Goal: Transaction & Acquisition: Purchase product/service

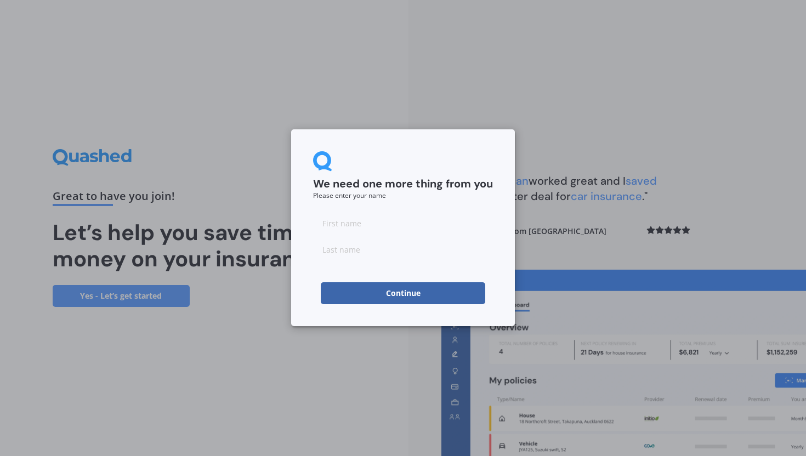
click at [368, 291] on button "Continue" at bounding box center [403, 294] width 165 height 22
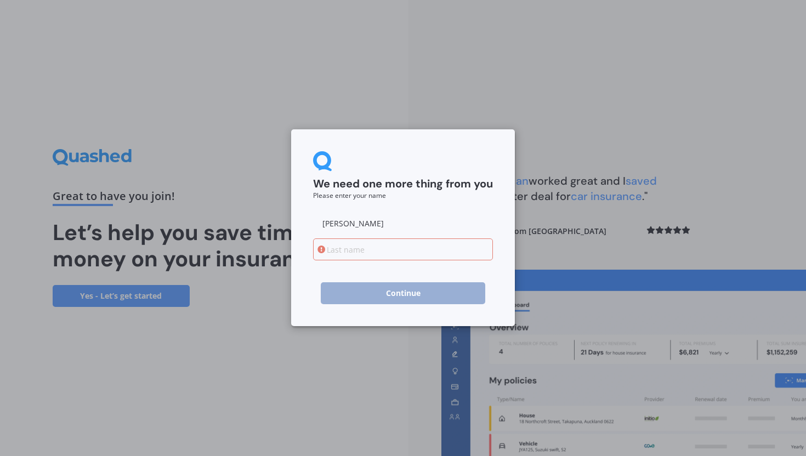
type input "[PERSON_NAME]"
click at [420, 257] on input at bounding box center [403, 250] width 180 height 22
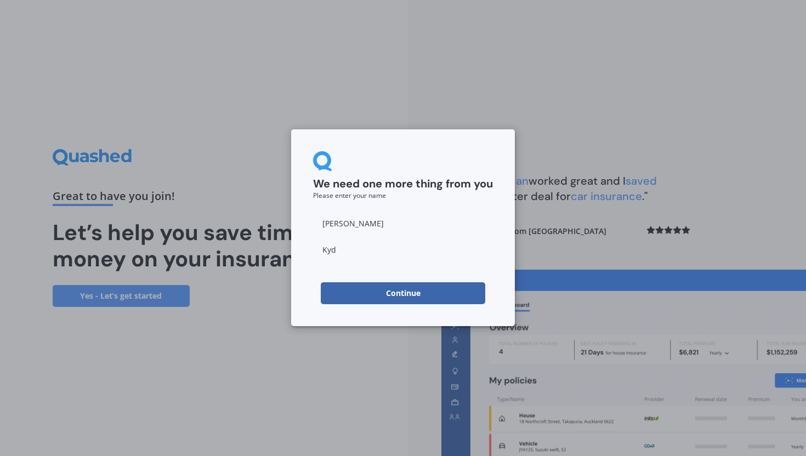
type input "Kyd"
click at [293, 329] on div "We need one more thing from you Please enter your name [PERSON_NAME] Continue" at bounding box center [403, 228] width 806 height 456
click at [347, 297] on button "Continue" at bounding box center [403, 294] width 165 height 22
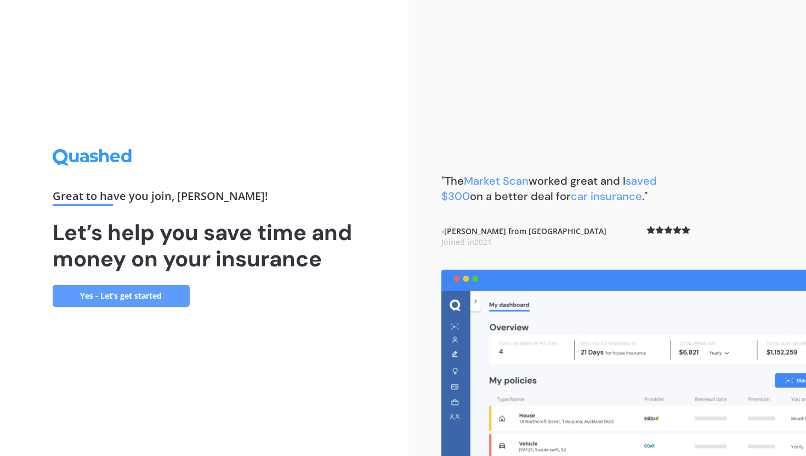
click at [124, 293] on link "Yes - Let’s get started" at bounding box center [121, 296] width 137 height 22
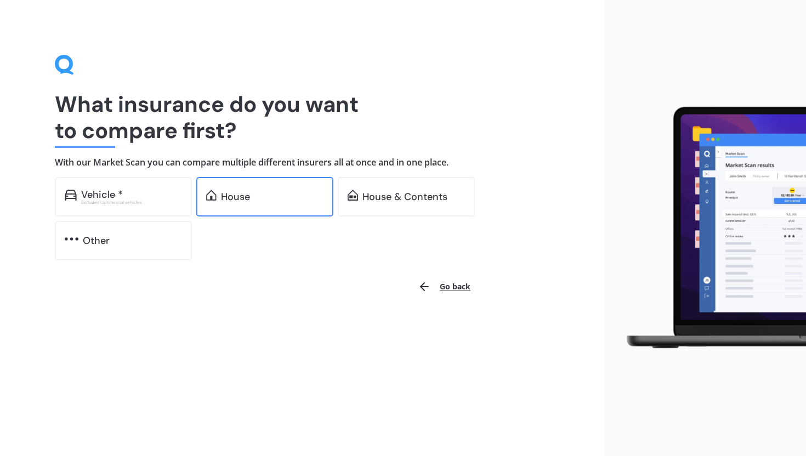
click at [268, 195] on div "House" at bounding box center [272, 196] width 103 height 11
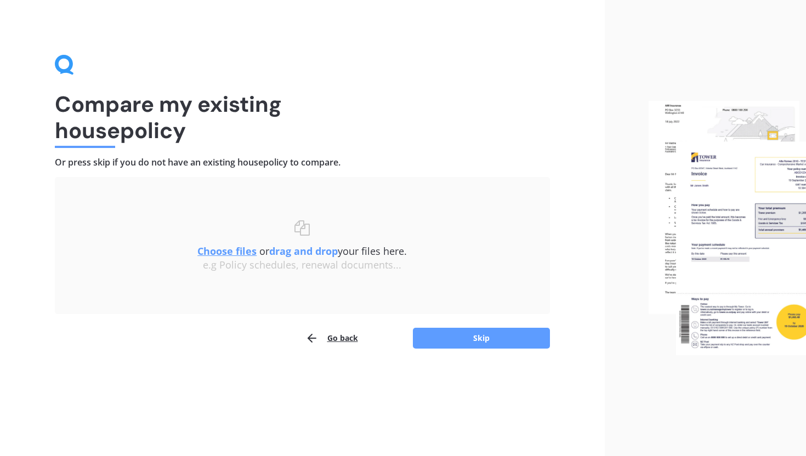
click at [460, 348] on div "Go back Skip" at bounding box center [302, 338] width 495 height 22
click at [449, 343] on button "Skip" at bounding box center [481, 338] width 137 height 21
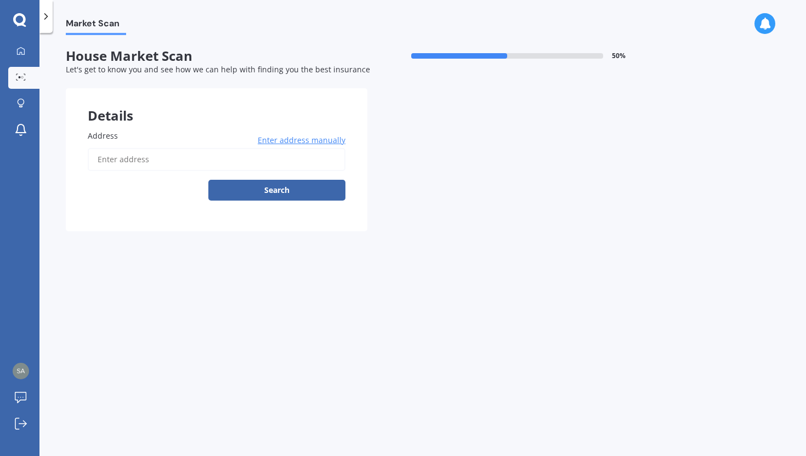
click at [136, 159] on input "Address" at bounding box center [217, 159] width 258 height 23
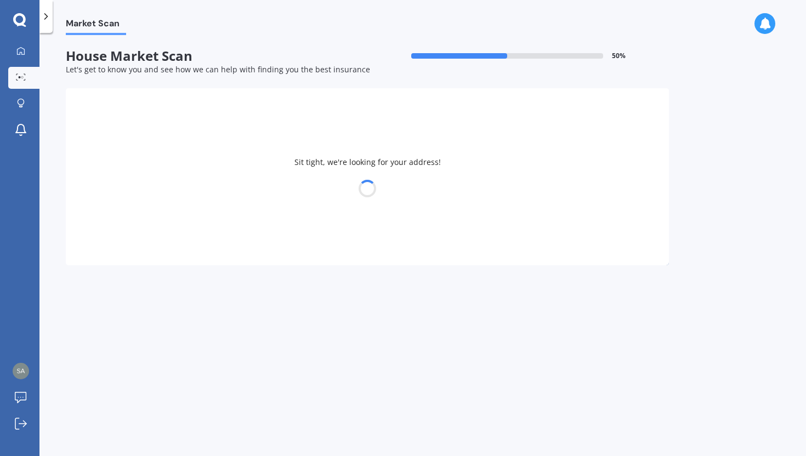
type input "[STREET_ADDRESS]"
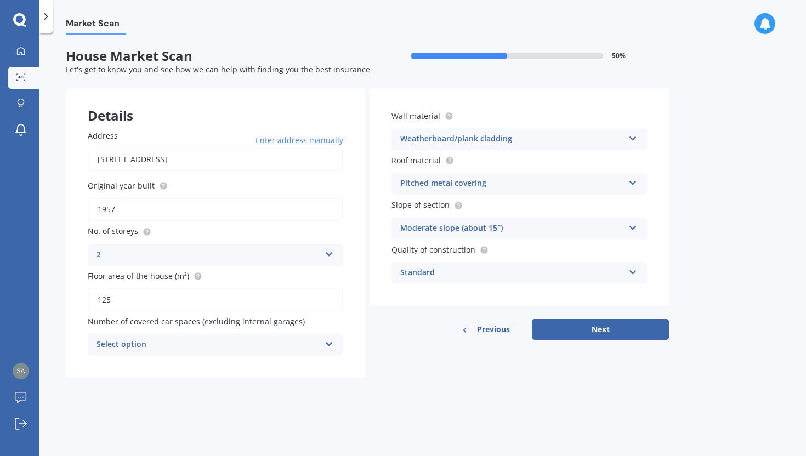
click at [419, 340] on div "Previous Next" at bounding box center [520, 329] width 300 height 21
click at [470, 188] on div "Pitched metal covering" at bounding box center [512, 183] width 224 height 13
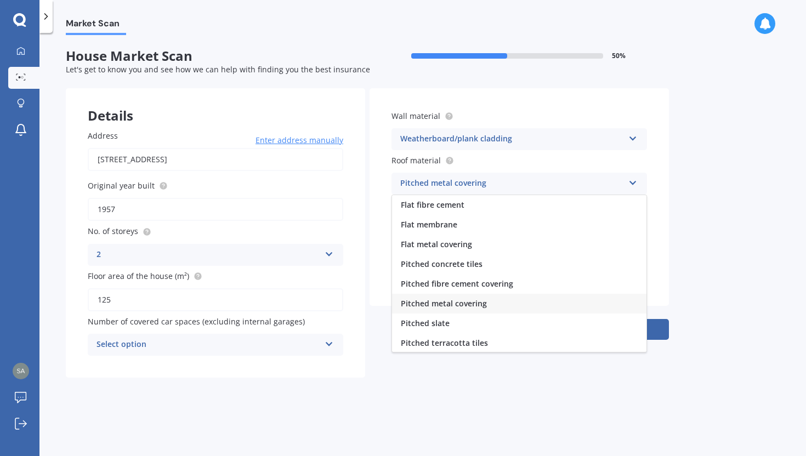
click at [710, 223] on div "Market Scan House Market Scan 50 % Let's get to know you and see how we can hel…" at bounding box center [422, 246] width 767 height 423
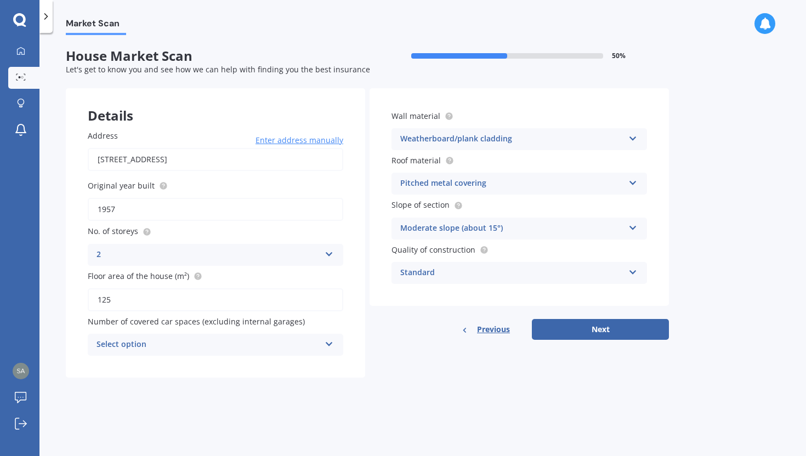
click at [581, 194] on div "Pitched metal covering Flat fibre cement Flat membrane Flat metal covering Pitc…" at bounding box center [520, 184] width 256 height 22
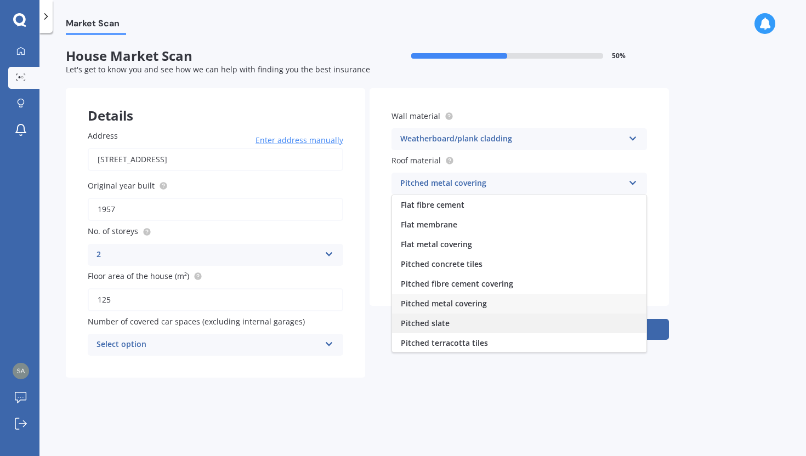
scroll to position [41, 0]
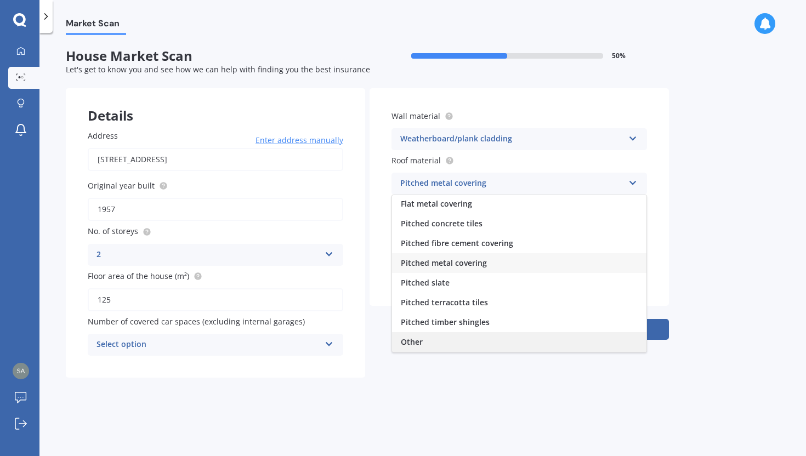
click at [465, 337] on div "Other" at bounding box center [519, 342] width 255 height 20
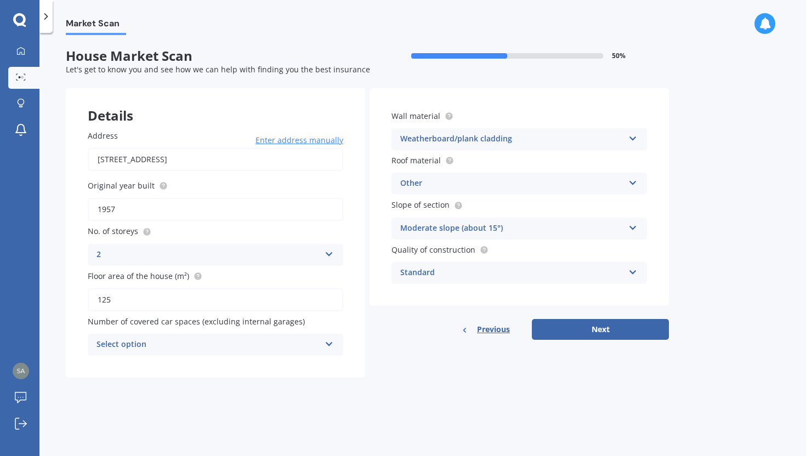
click at [563, 188] on div "Other" at bounding box center [512, 183] width 224 height 13
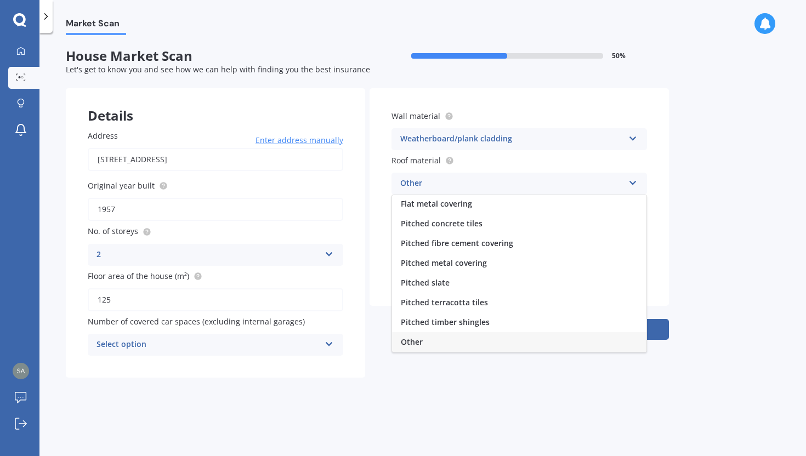
click at [442, 339] on div "Other" at bounding box center [519, 342] width 255 height 20
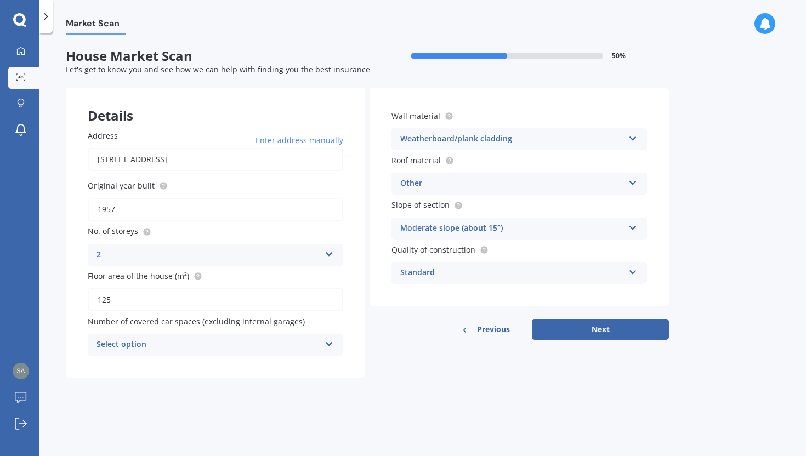
click at [325, 348] on div "Select option 0 1 2 3 4 5+" at bounding box center [216, 345] width 256 height 22
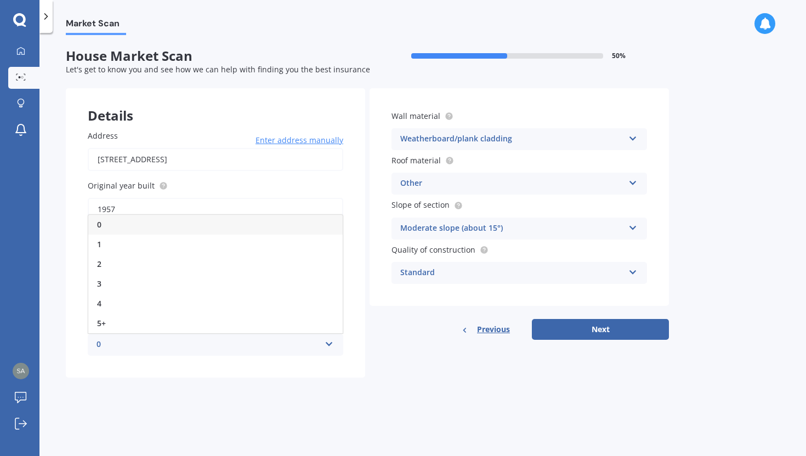
click at [338, 407] on div "Market Scan House Market Scan 50 % Let's get to know you and see how we can hel…" at bounding box center [422, 246] width 767 height 423
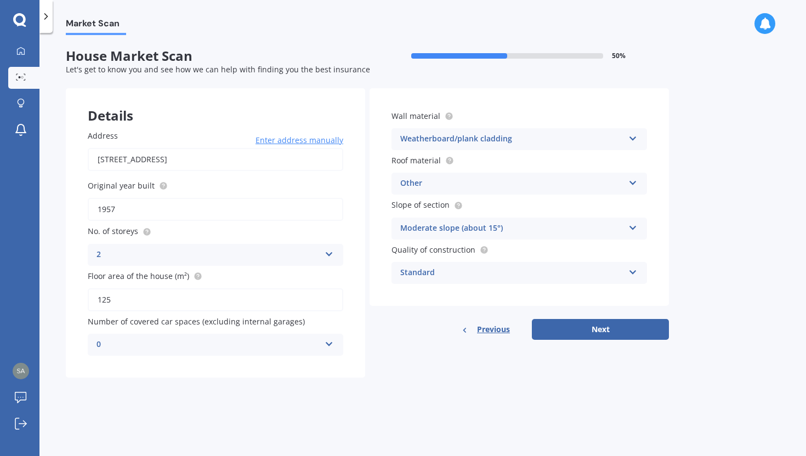
click at [226, 346] on div "0" at bounding box center [209, 344] width 224 height 13
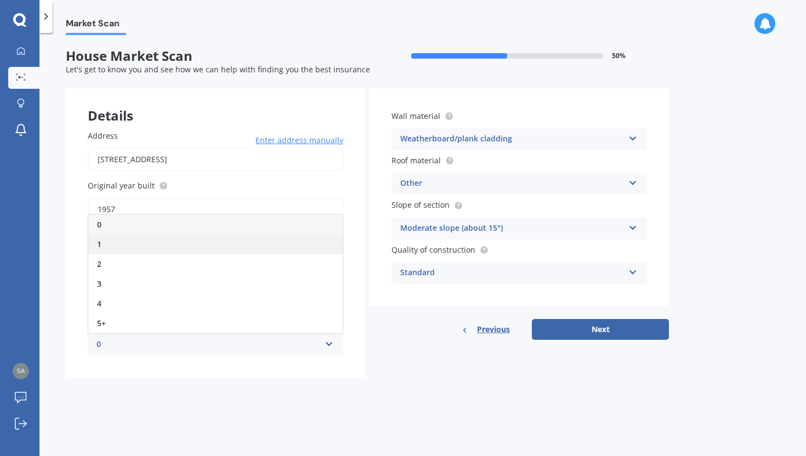
click at [174, 252] on div "1" at bounding box center [215, 245] width 255 height 20
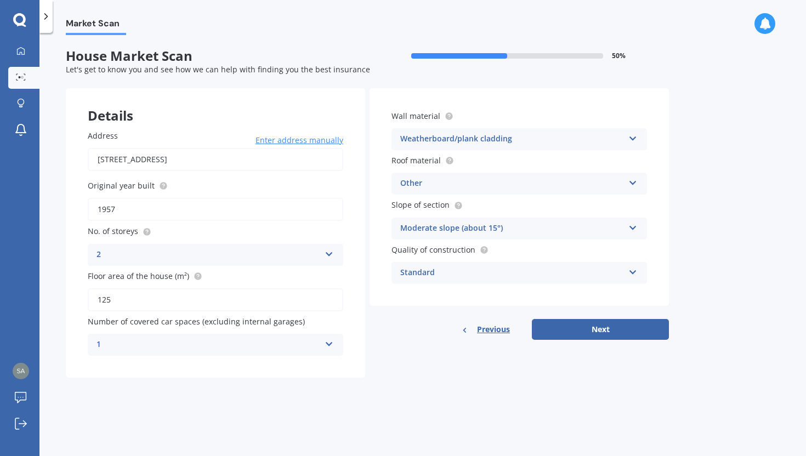
click at [397, 368] on div "Details Address [STREET_ADDRESS] Enter address manually Search Original year bu…" at bounding box center [367, 233] width 603 height 290
click at [597, 332] on button "Next" at bounding box center [600, 329] width 137 height 21
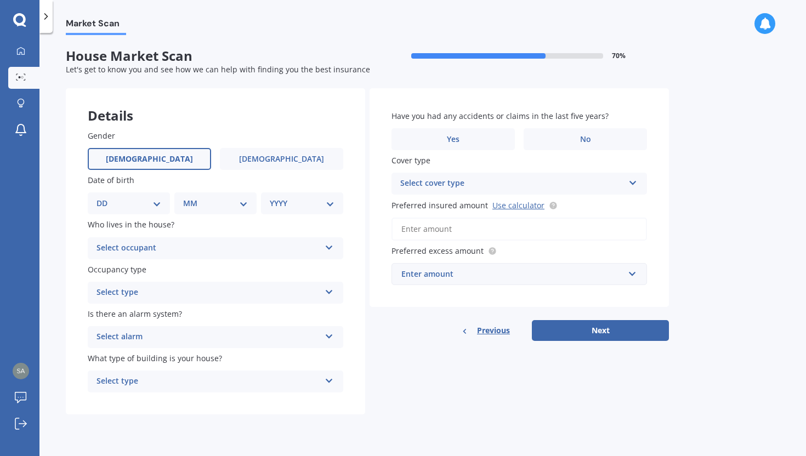
click at [188, 165] on label "[DEMOGRAPHIC_DATA]" at bounding box center [149, 159] width 123 height 22
click at [0, 0] on input "[DEMOGRAPHIC_DATA]" at bounding box center [0, 0] width 0 height 0
click at [283, 165] on label "[DEMOGRAPHIC_DATA]" at bounding box center [281, 159] width 123 height 22
click at [0, 0] on input "[DEMOGRAPHIC_DATA]" at bounding box center [0, 0] width 0 height 0
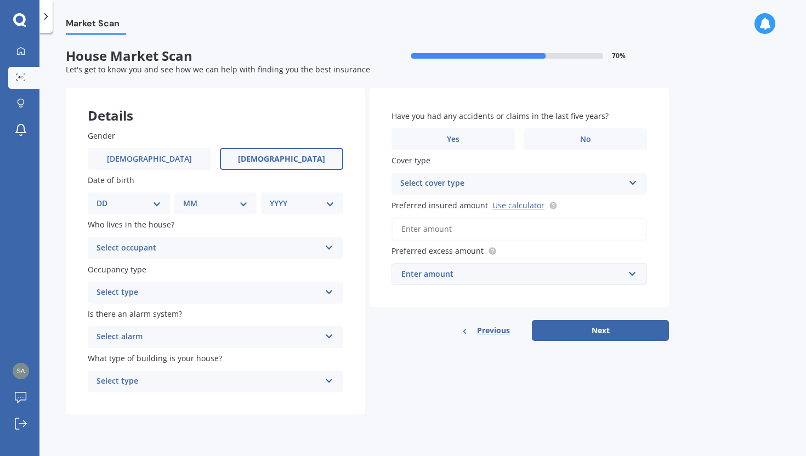
click at [161, 198] on div "DD 01 02 03 04 05 06 07 08 09 10 11 12 13 14 15 16 17 18 19 20 21 22 23 24 25 2…" at bounding box center [129, 204] width 82 height 22
click at [157, 207] on select "DD 01 02 03 04 05 06 07 08 09 10 11 12 13 14 15 16 17 18 19 20 21 22 23 24 25 2…" at bounding box center [129, 203] width 65 height 12
select select "06"
click at [105, 198] on select "DD 01 02 03 04 05 06 07 08 09 10 11 12 13 14 15 16 17 18 19 20 21 22 23 24 25 2…" at bounding box center [129, 203] width 65 height 12
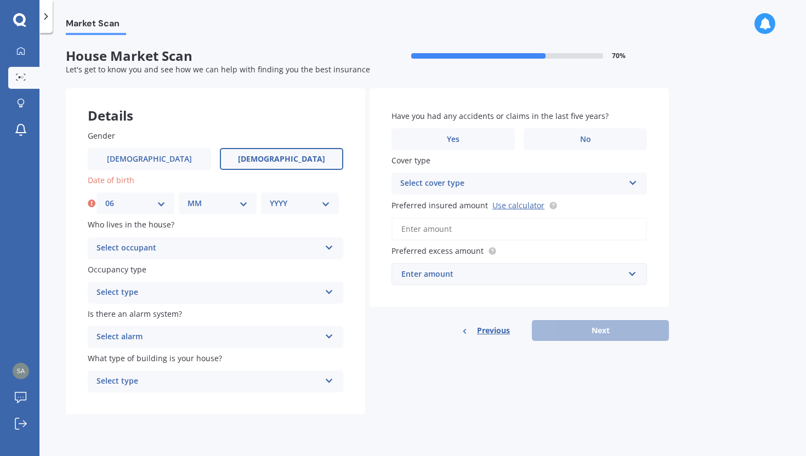
click at [229, 204] on select "MM 01 02 03 04 05 06 07 08 09 10 11 12" at bounding box center [218, 203] width 60 height 12
click at [188, 198] on select "MM 01 02 03 04 05 06 07 08 09 10 11 12" at bounding box center [218, 203] width 60 height 12
click at [240, 204] on select "MM 01 02 03 04 05 06 07 08 09 10 11 12" at bounding box center [218, 203] width 60 height 12
select select "11"
click at [188, 198] on select "MM 01 02 03 04 05 06 07 08 09 10 11 12" at bounding box center [218, 203] width 60 height 12
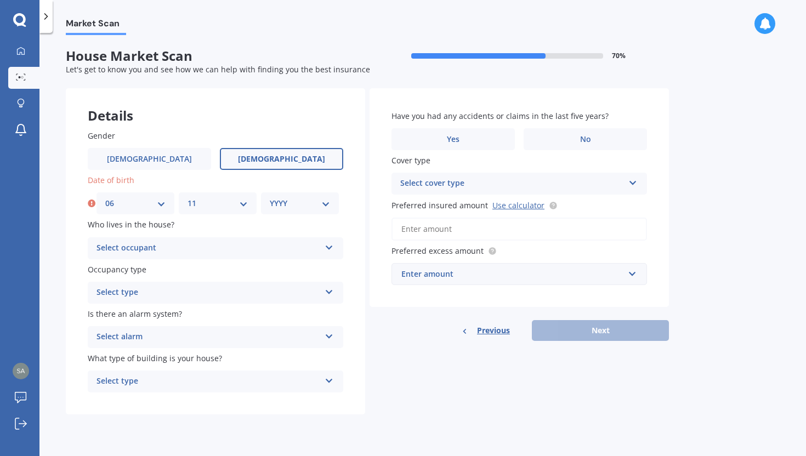
click at [325, 202] on select "YYYY 2009 2008 2007 2006 2005 2004 2003 2002 2001 2000 1999 1998 1997 1996 1995…" at bounding box center [300, 203] width 60 height 12
select select "2000"
click at [270, 198] on select "YYYY 2009 2008 2007 2006 2005 2004 2003 2002 2001 2000 1999 1998 1997 1996 1995…" at bounding box center [300, 203] width 60 height 12
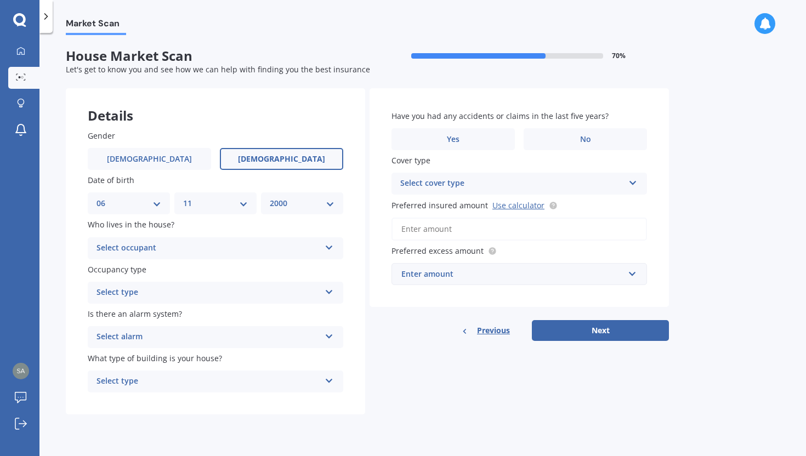
click at [410, 379] on div "Details Gender [DEMOGRAPHIC_DATA] [DEMOGRAPHIC_DATA] Date of birth DD 01 02 03 …" at bounding box center [367, 251] width 603 height 327
click at [265, 246] on div "Select occupant" at bounding box center [209, 248] width 224 height 13
click at [59, 309] on div "Market Scan House Market Scan 70 % Let's get to know you and see how we can hel…" at bounding box center [422, 246] width 767 height 423
click at [132, 252] on div "Owner" at bounding box center [209, 248] width 224 height 13
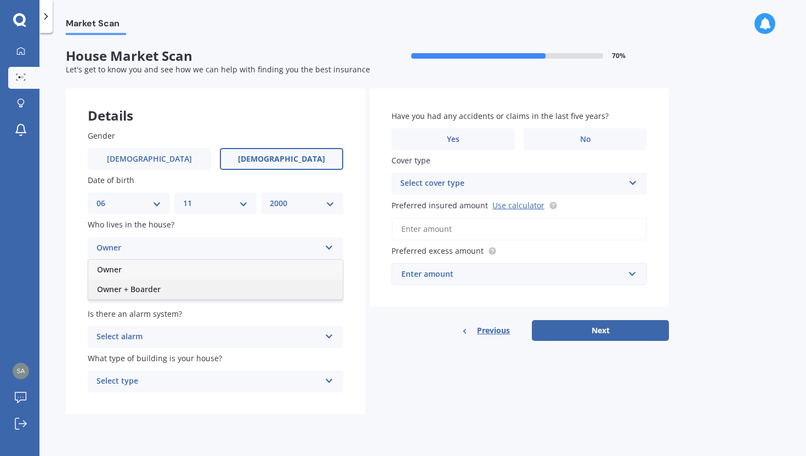
click at [126, 287] on span "Owner + Boarder" at bounding box center [129, 289] width 64 height 10
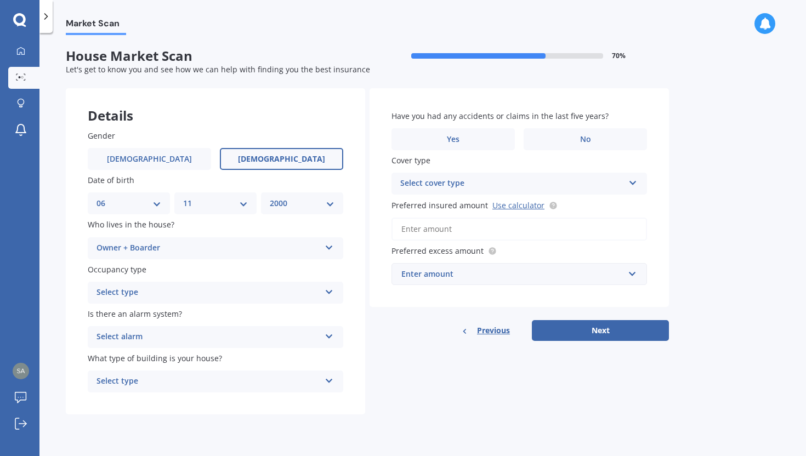
click at [104, 296] on div "Select type" at bounding box center [209, 292] width 224 height 13
click at [114, 315] on span "Permanent" at bounding box center [118, 314] width 42 height 10
click at [154, 338] on div "Select alarm" at bounding box center [209, 337] width 224 height 13
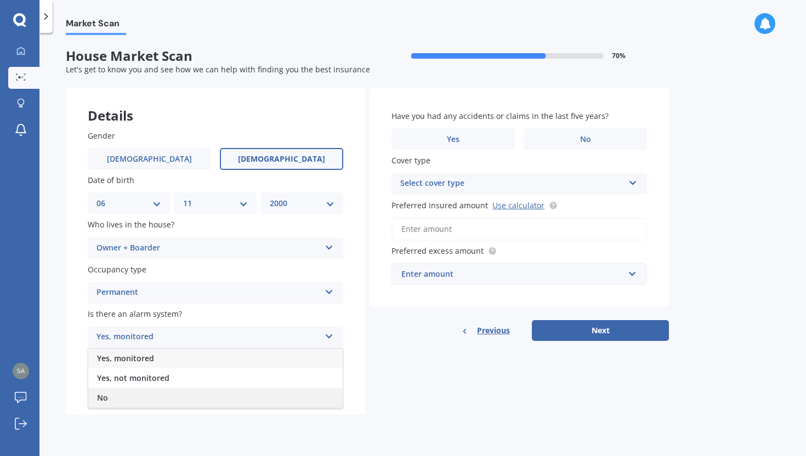
click at [112, 395] on div "No" at bounding box center [215, 398] width 255 height 20
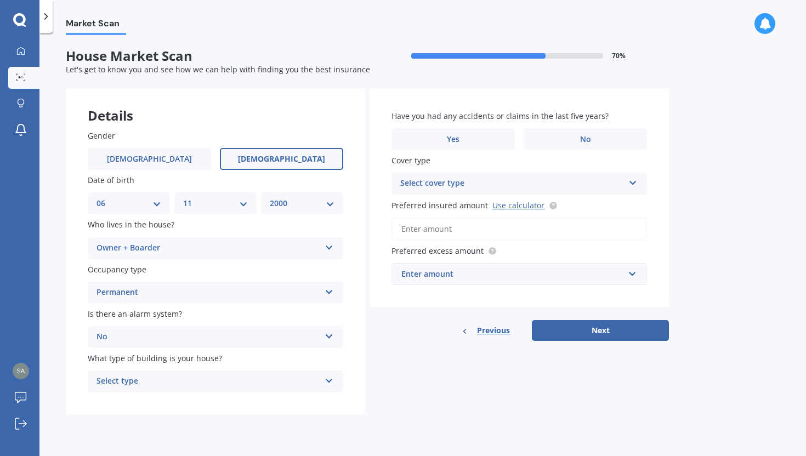
click at [162, 386] on div "Select type" at bounding box center [209, 381] width 224 height 13
click at [122, 404] on span "Freestanding" at bounding box center [121, 403] width 49 height 10
click at [573, 133] on label "No" at bounding box center [585, 139] width 123 height 22
click at [0, 0] on input "No" at bounding box center [0, 0] width 0 height 0
click at [532, 182] on div "Select cover type" at bounding box center [512, 183] width 224 height 13
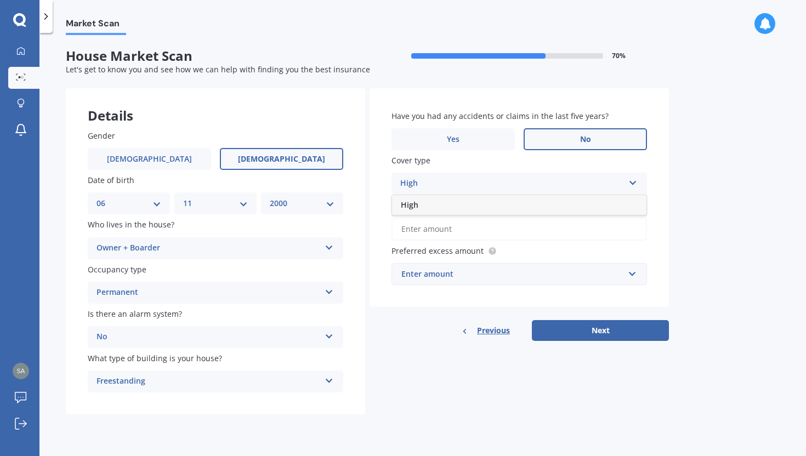
click at [702, 226] on div "Market Scan House Market Scan 70 % Let's get to know you and see how we can hel…" at bounding box center [422, 246] width 767 height 423
click at [447, 179] on div "High" at bounding box center [512, 183] width 224 height 13
click at [693, 210] on div "Market Scan House Market Scan 70 % Let's get to know you and see how we can hel…" at bounding box center [422, 246] width 767 height 423
click at [464, 230] on input "Preferred insured amount Use calculator" at bounding box center [520, 229] width 256 height 23
click at [701, 263] on div "Market Scan House Market Scan 70 % Let's get to know you and see how we can hel…" at bounding box center [422, 246] width 767 height 423
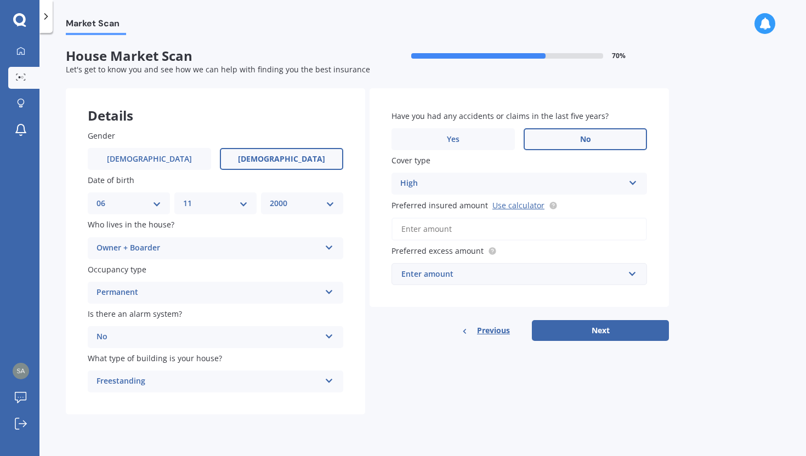
click at [423, 233] on input "Preferred insured amount Use calculator" at bounding box center [520, 229] width 256 height 23
click at [426, 363] on div "Details Gender [DEMOGRAPHIC_DATA] [DEMOGRAPHIC_DATA] Date of birth DD 01 02 03 …" at bounding box center [367, 251] width 603 height 327
click at [594, 327] on button "Next" at bounding box center [600, 330] width 137 height 21
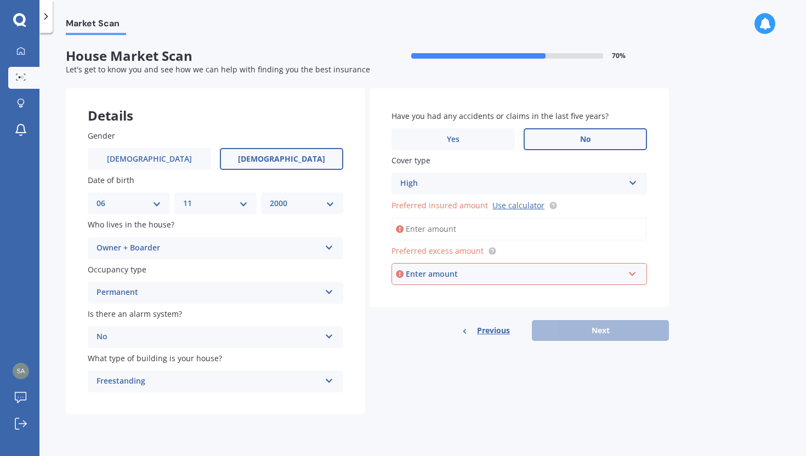
click at [455, 231] on input "Preferred insured amount Use calculator" at bounding box center [520, 229] width 256 height 23
type input "$4"
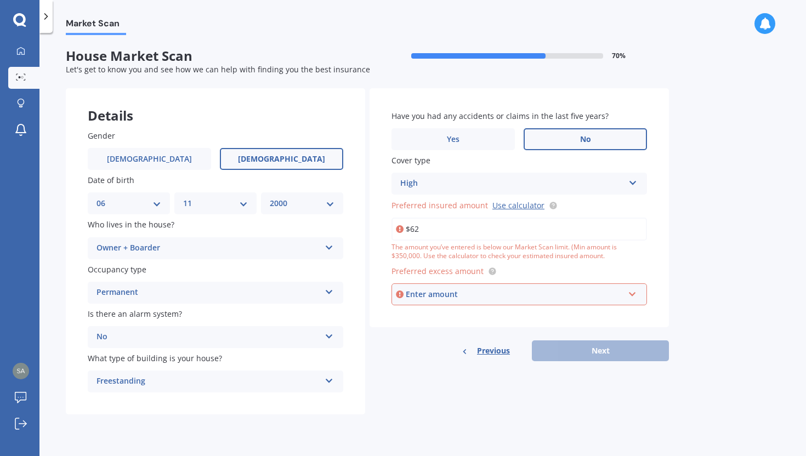
type input "$6"
type input "$622,500"
click at [734, 283] on div "Market Scan House Market Scan 70 % Let's get to know you and see how we can hel…" at bounding box center [422, 246] width 767 height 423
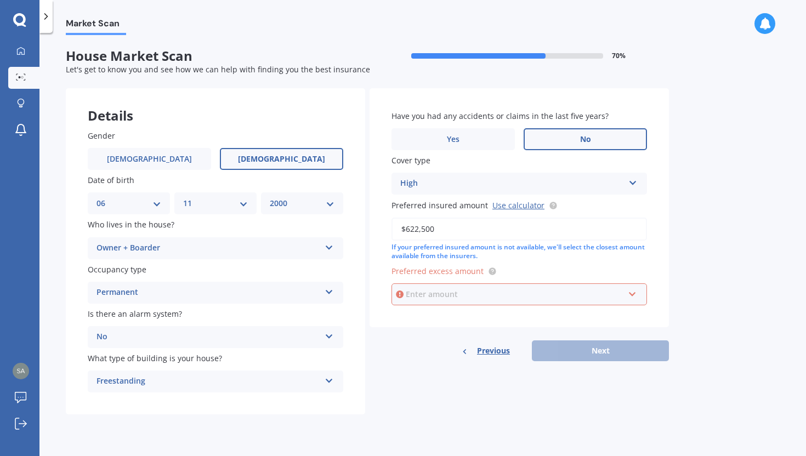
click at [485, 305] on input "text" at bounding box center [516, 294] width 246 height 21
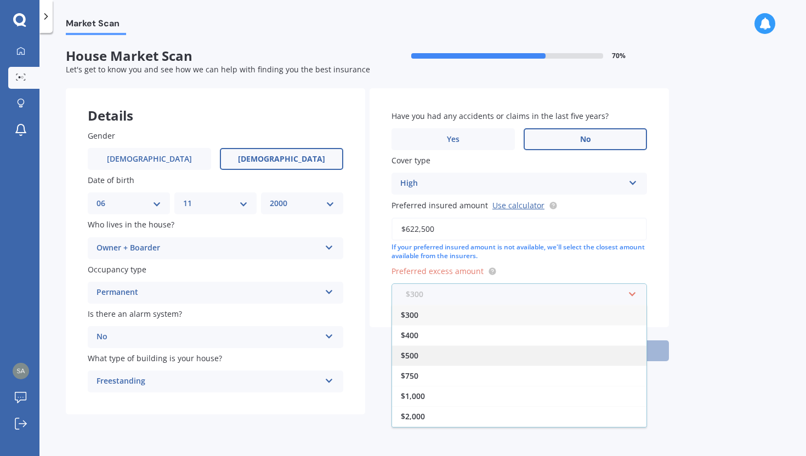
scroll to position [19, 0]
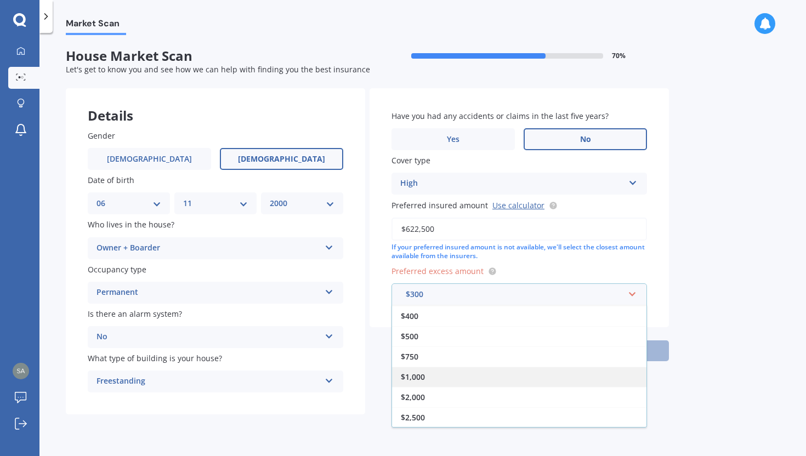
click at [464, 387] on div "$1,000" at bounding box center [519, 377] width 255 height 20
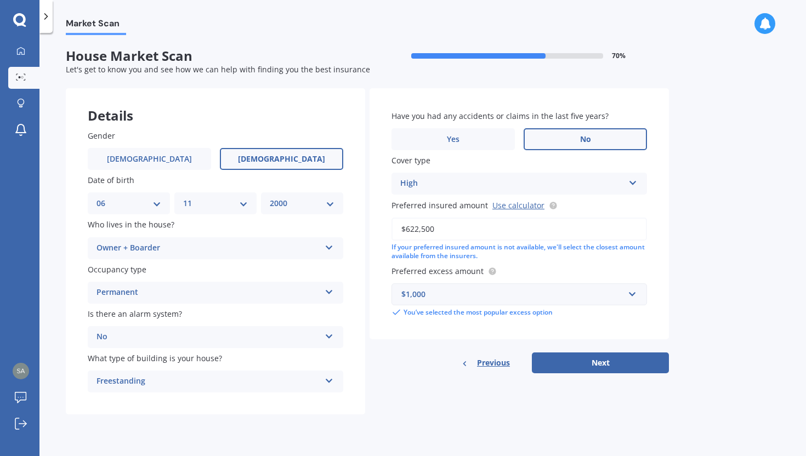
click at [569, 329] on div "Have you had any accidents or claims in the last five years? Yes No Cover type …" at bounding box center [520, 214] width 300 height 252
click at [562, 366] on button "Next" at bounding box center [600, 363] width 137 height 21
select select "06"
select select "11"
select select "2000"
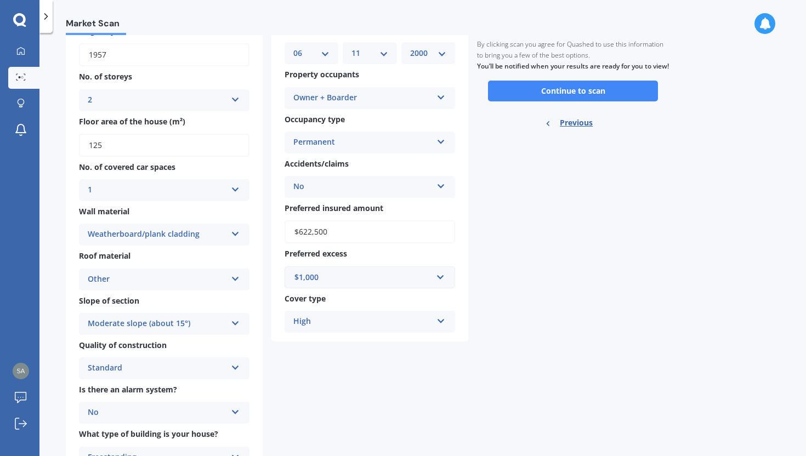
scroll to position [70, 0]
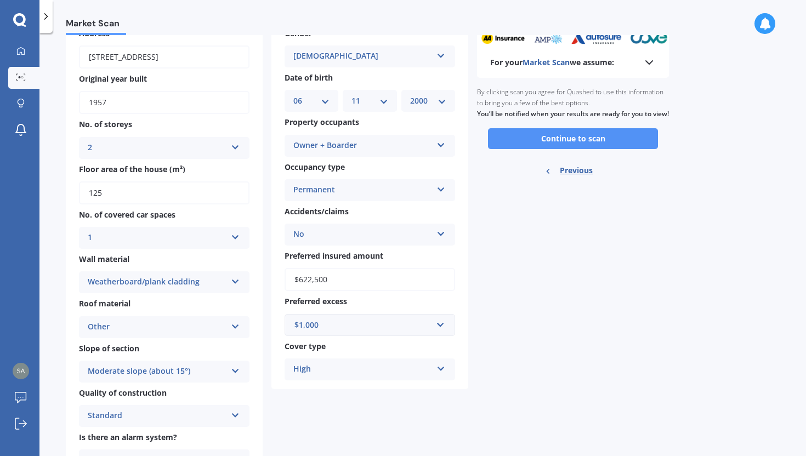
click at [568, 146] on button "Continue to scan" at bounding box center [573, 138] width 170 height 21
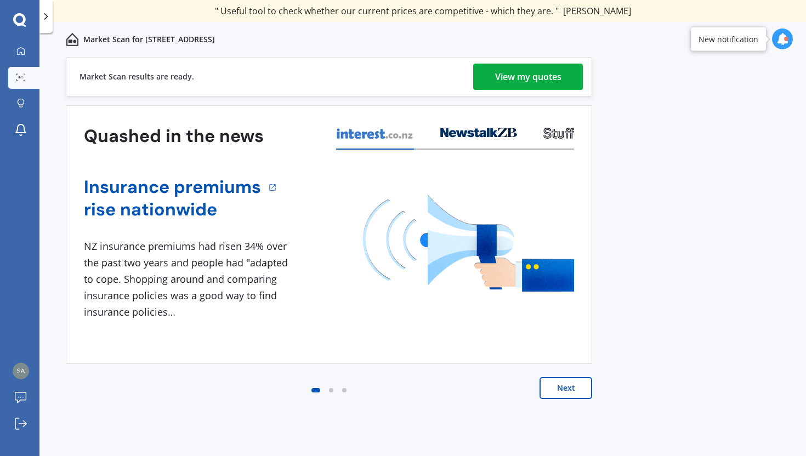
click at [533, 70] on div "View my quotes" at bounding box center [528, 77] width 66 height 26
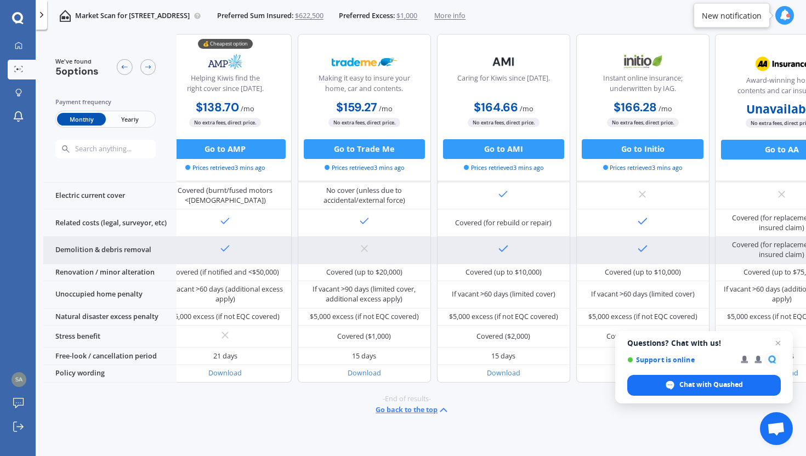
scroll to position [406, 0]
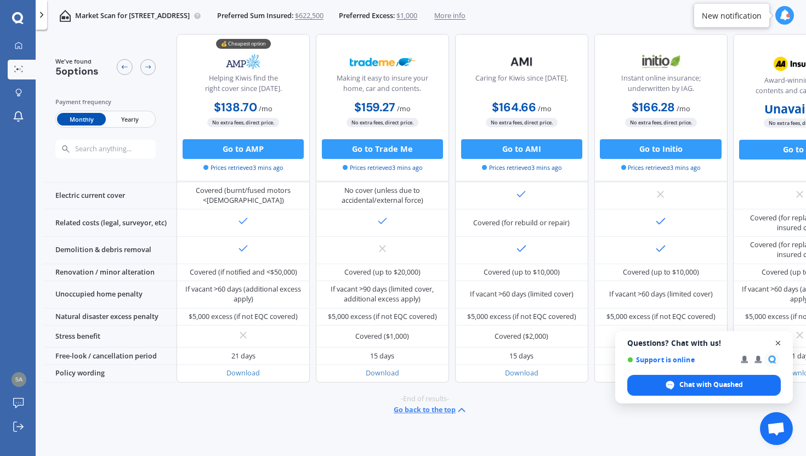
click at [782, 343] on span "Close chat" at bounding box center [779, 344] width 14 height 14
